Goal: Task Accomplishment & Management: Manage account settings

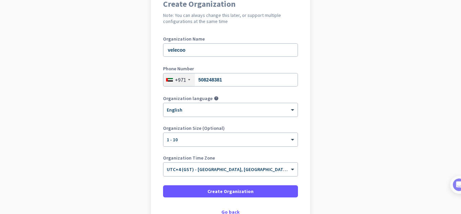
scroll to position [68, 0]
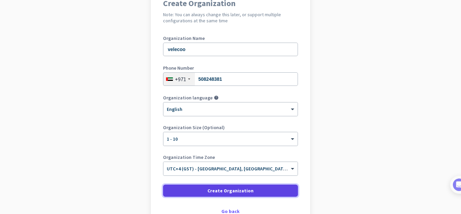
click at [211, 192] on span "Create Organization" at bounding box center [230, 191] width 46 height 7
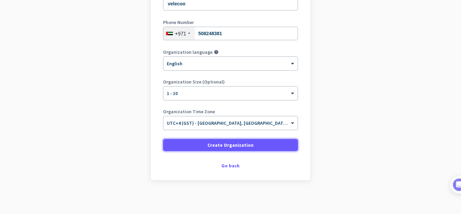
scroll to position [80, 0]
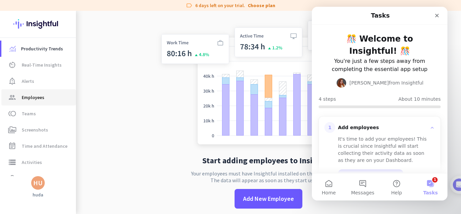
click at [42, 98] on span "Employees" at bounding box center [33, 97] width 23 height 8
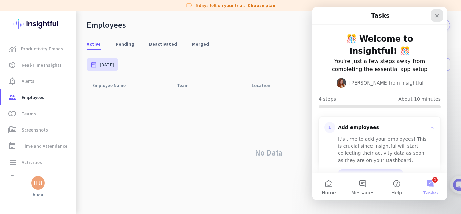
click at [440, 16] on div "Close" at bounding box center [437, 15] width 12 height 12
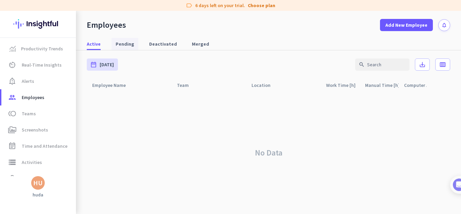
click at [131, 50] on span "Pending" at bounding box center [125, 44] width 19 height 12
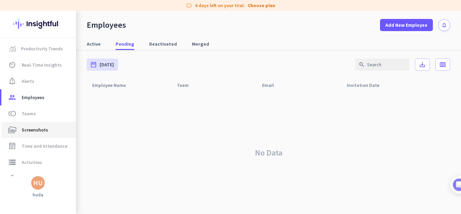
click at [38, 130] on span "Screenshots" at bounding box center [35, 130] width 26 height 8
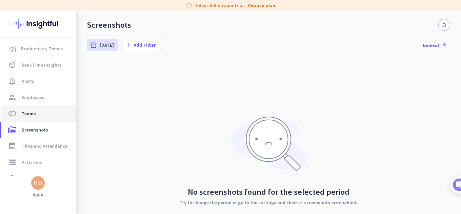
click at [39, 117] on span "toll Teams" at bounding box center [39, 114] width 64 height 8
click at [46, 95] on span "group Employees" at bounding box center [39, 97] width 64 height 8
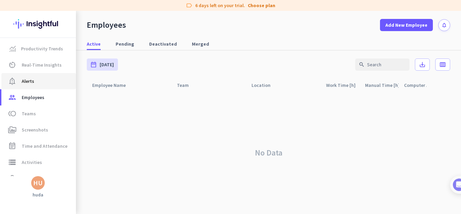
click at [42, 83] on span "notification_important Alerts" at bounding box center [39, 81] width 64 height 8
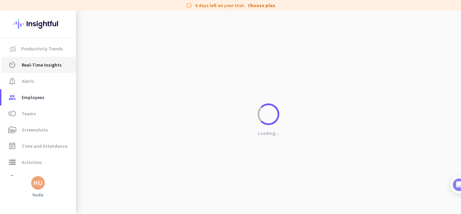
click at [46, 69] on link "av_timer Real-Time Insights" at bounding box center [38, 65] width 75 height 16
click at [44, 49] on span "Productivity Trends" at bounding box center [42, 49] width 42 height 8
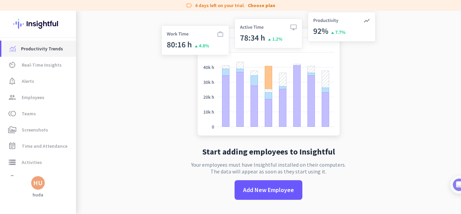
scroll to position [11, 0]
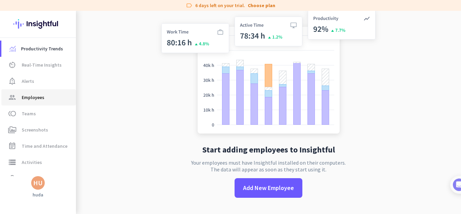
click at [43, 100] on span "Employees" at bounding box center [33, 97] width 23 height 8
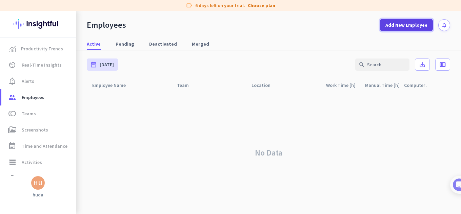
click at [421, 18] on span at bounding box center [406, 25] width 53 height 16
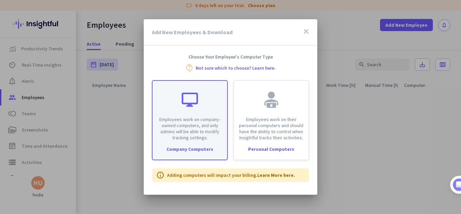
click at [206, 121] on p "Employees work on company-owned computers, and only admins will be able to modi…" at bounding box center [190, 129] width 66 height 24
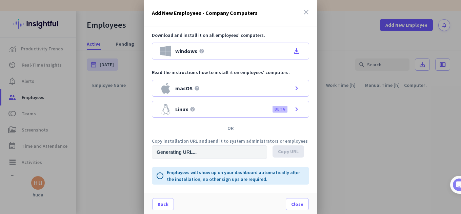
type input "[URL][DOMAIN_NAME]"
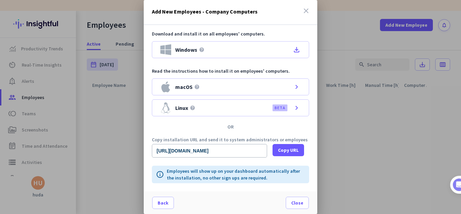
scroll to position [2, 0]
click at [290, 150] on span "Copy URL" at bounding box center [288, 150] width 21 height 7
click at [303, 10] on icon "close" at bounding box center [306, 10] width 8 height 8
